Goal: Task Accomplishment & Management: Manage account settings

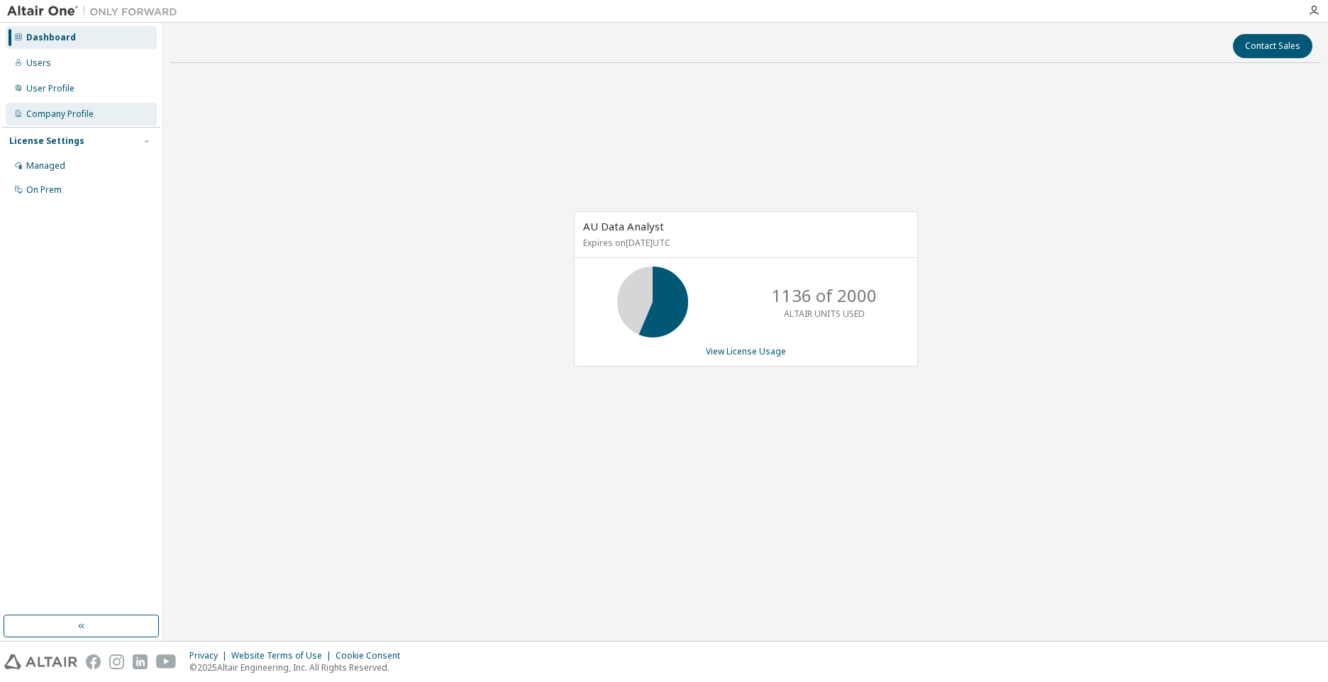
click at [88, 118] on div "Company Profile" at bounding box center [59, 114] width 67 height 11
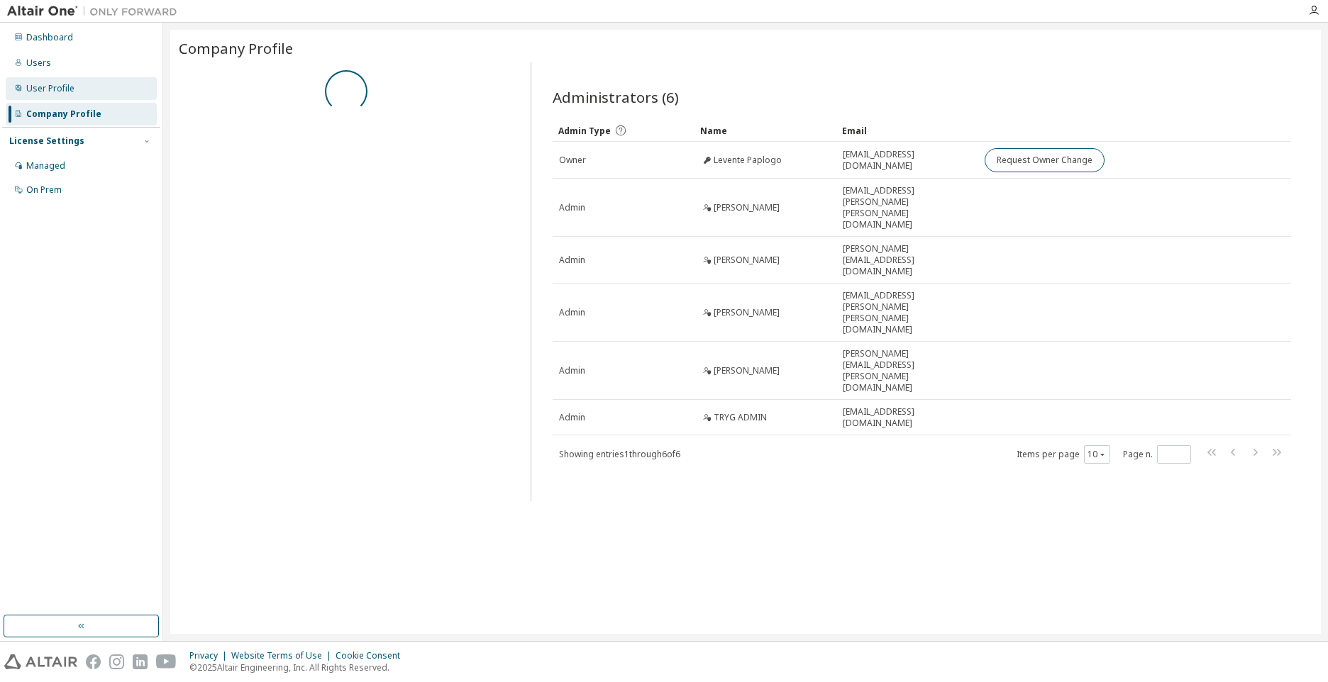
click at [69, 96] on div "User Profile" at bounding box center [81, 88] width 151 height 23
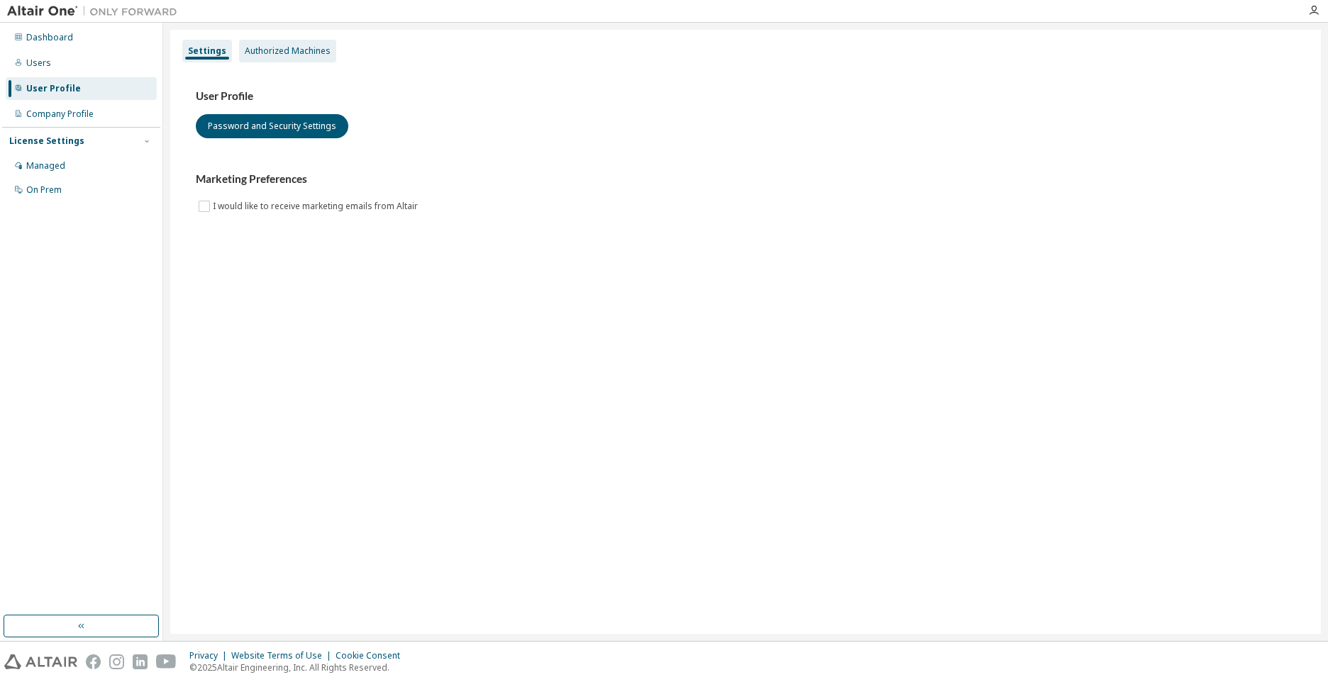
click at [292, 45] on div "Authorized Machines" at bounding box center [288, 50] width 86 height 11
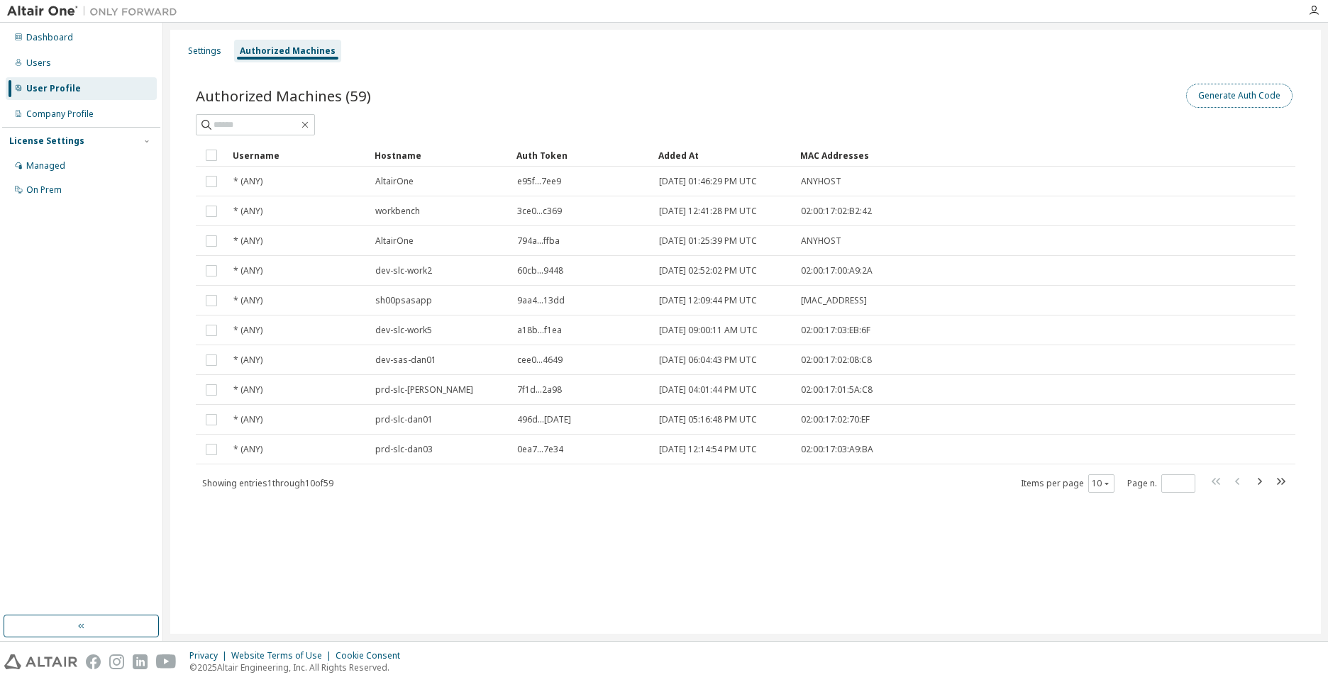
click at [1232, 98] on button "Generate Auth Code" at bounding box center [1239, 96] width 106 height 24
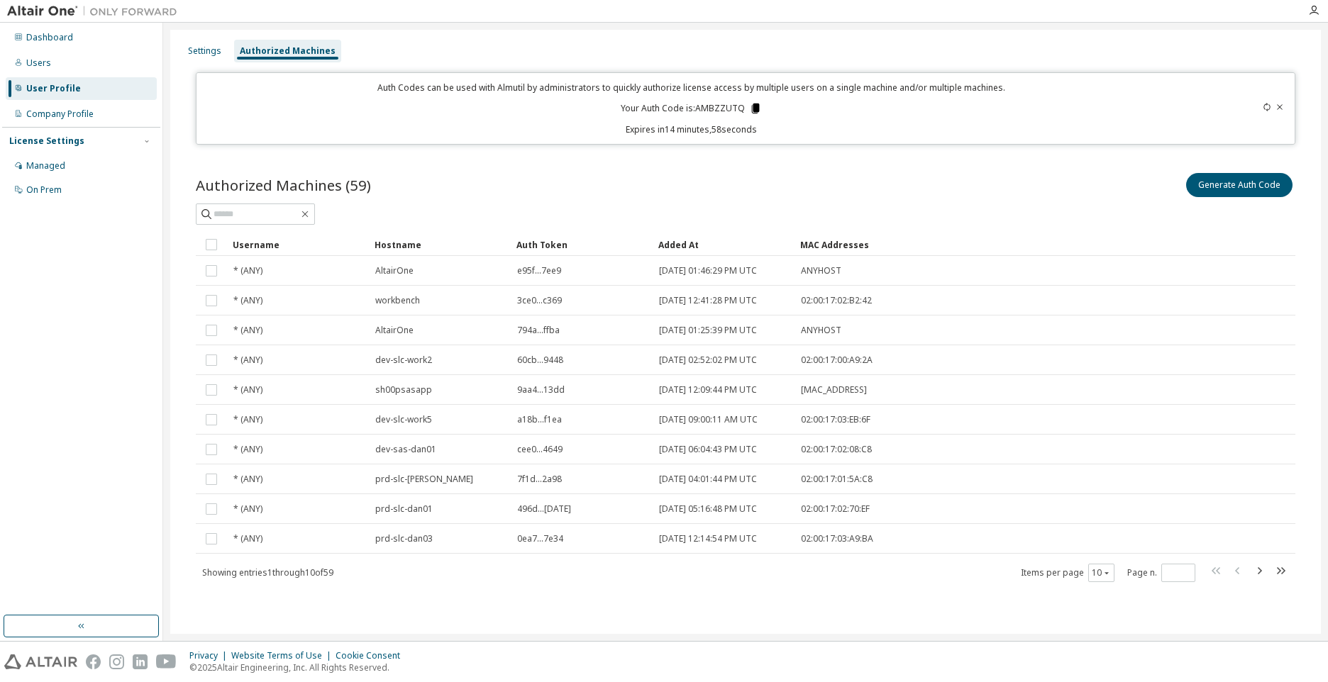
click at [754, 109] on icon at bounding box center [756, 109] width 8 height 10
click at [1260, 106] on div at bounding box center [1232, 109] width 108 height 54
click at [1262, 106] on icon at bounding box center [1266, 107] width 9 height 9
click at [752, 106] on icon at bounding box center [751, 109] width 8 height 10
click at [1263, 101] on div at bounding box center [1232, 109] width 108 height 54
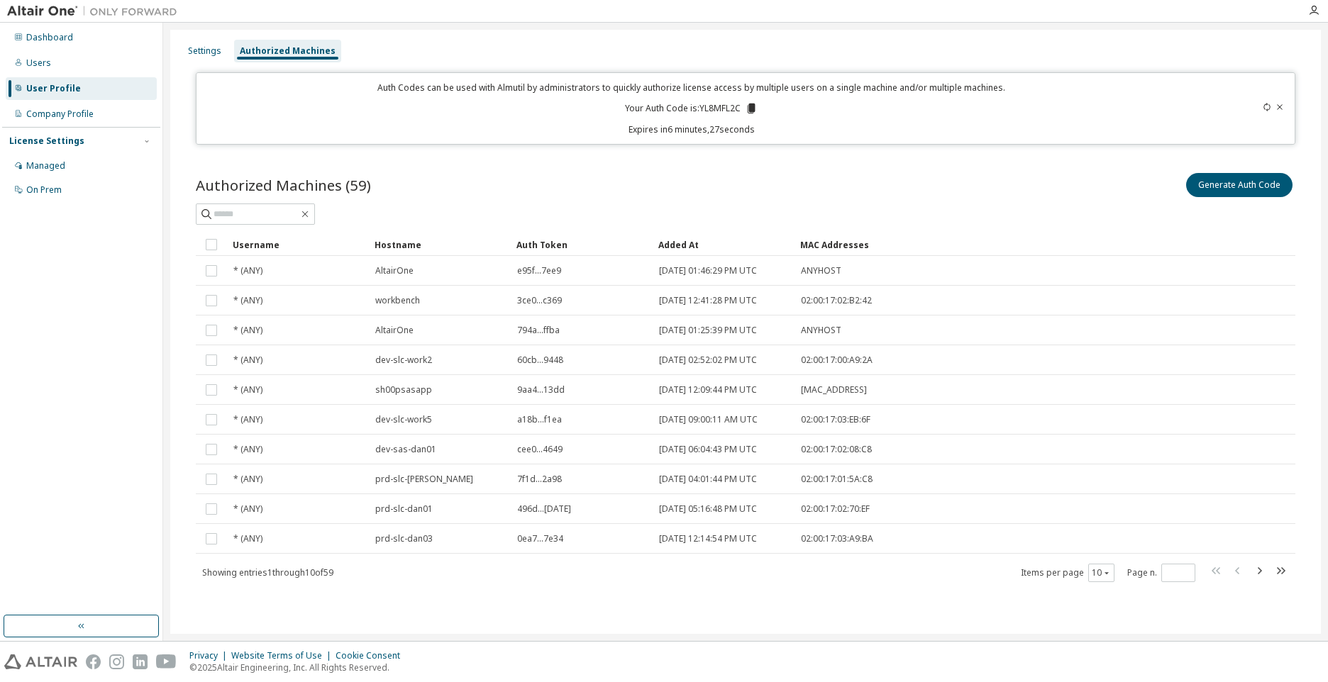
click at [1264, 104] on icon at bounding box center [1266, 107] width 9 height 9
click at [1266, 110] on icon at bounding box center [1266, 107] width 6 height 9
click at [757, 109] on icon at bounding box center [751, 108] width 13 height 13
click at [1262, 109] on icon at bounding box center [1266, 107] width 9 height 9
click at [752, 109] on icon at bounding box center [751, 109] width 8 height 10
